Goal: Find specific page/section: Find specific page/section

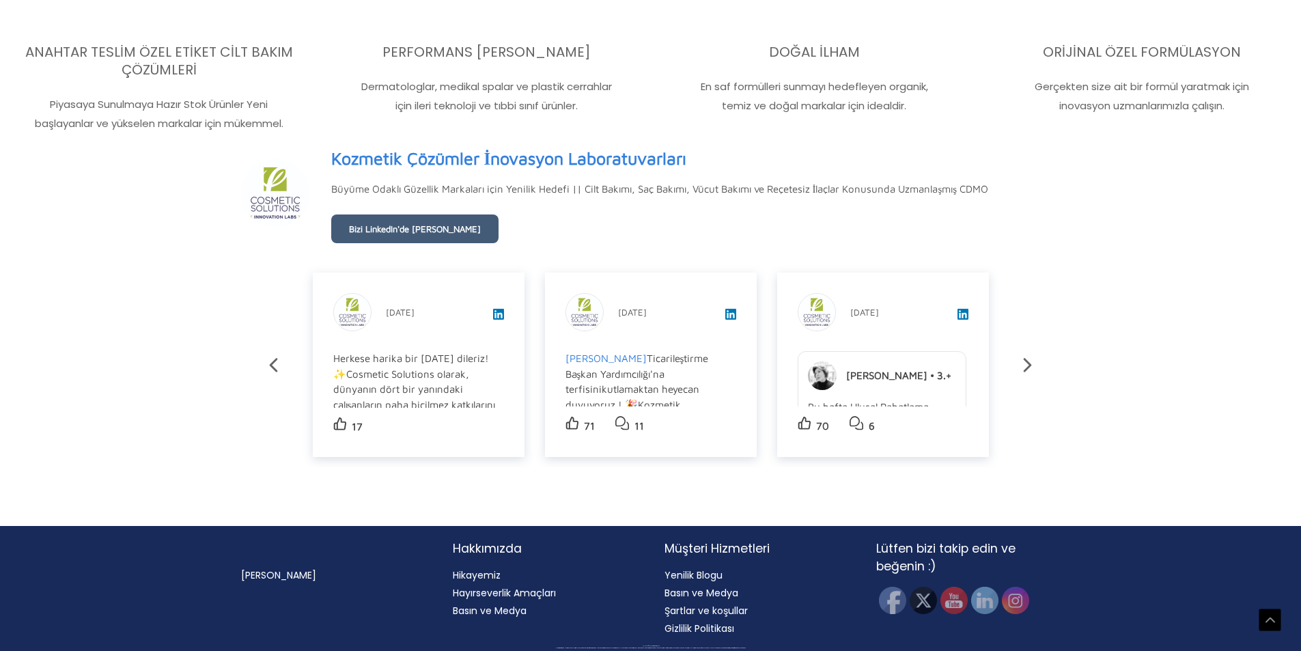
scroll to position [2752, 0]
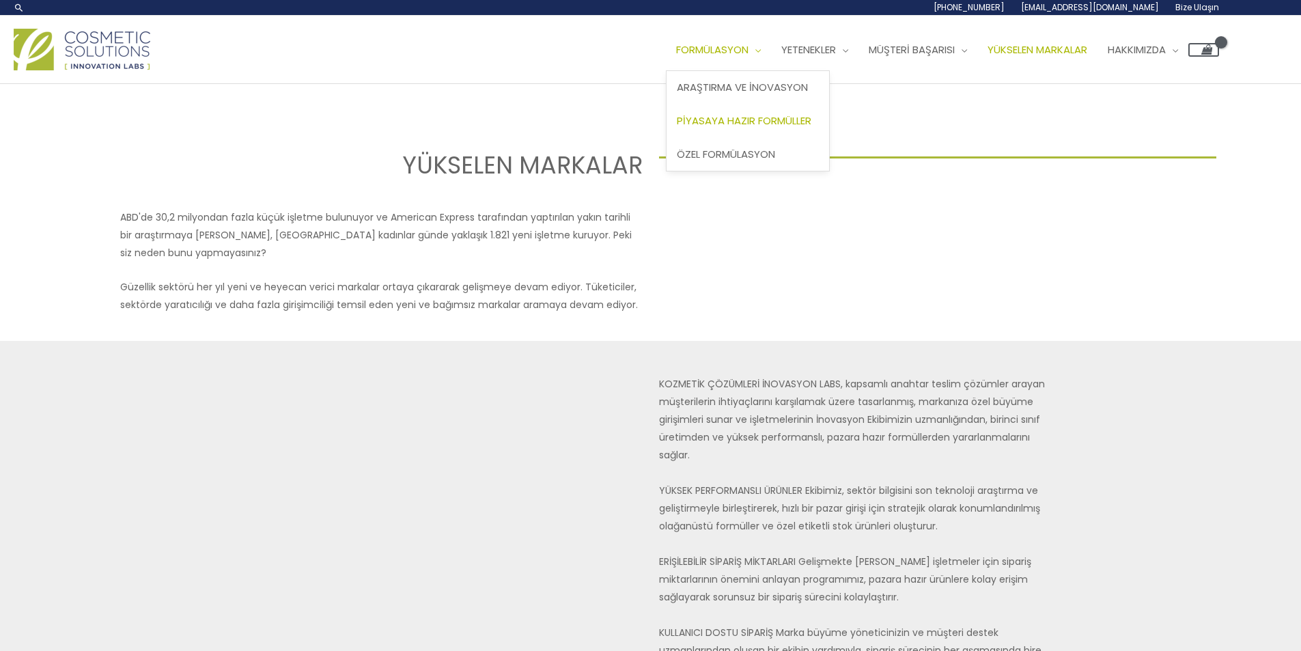
click at [677, 128] on font "Piyasaya Hazır Formüller" at bounding box center [744, 120] width 135 height 14
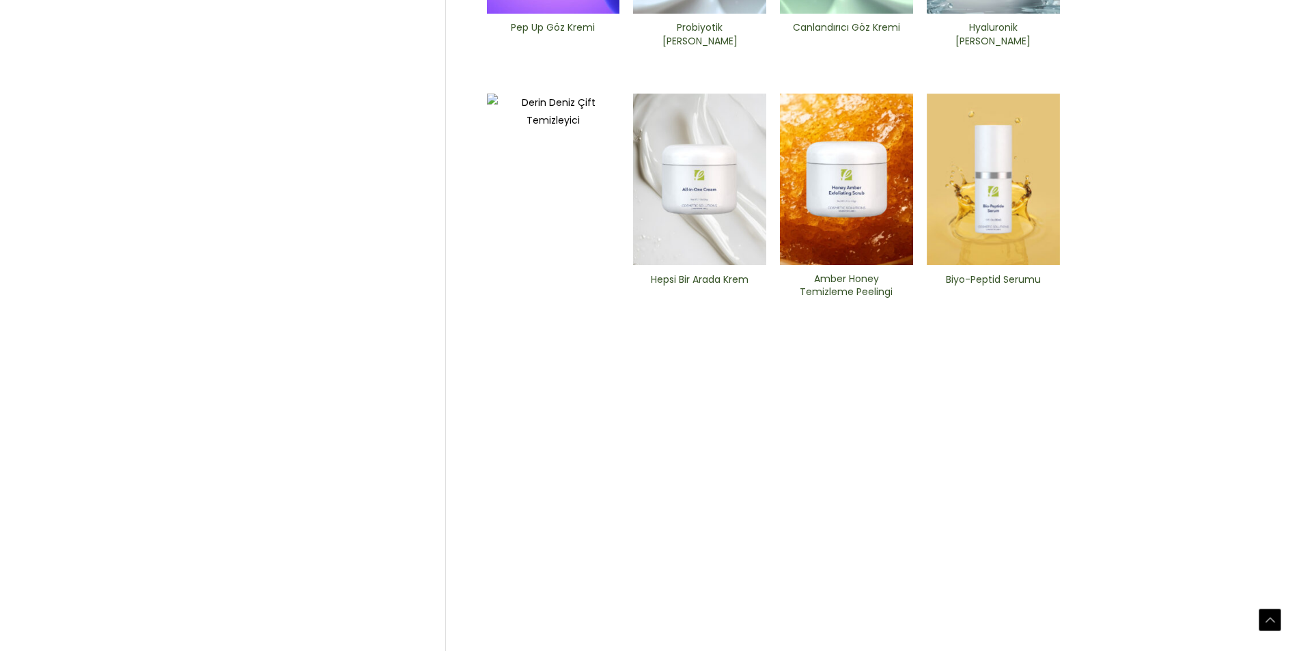
scroll to position [799, 0]
